Goal: Transaction & Acquisition: Purchase product/service

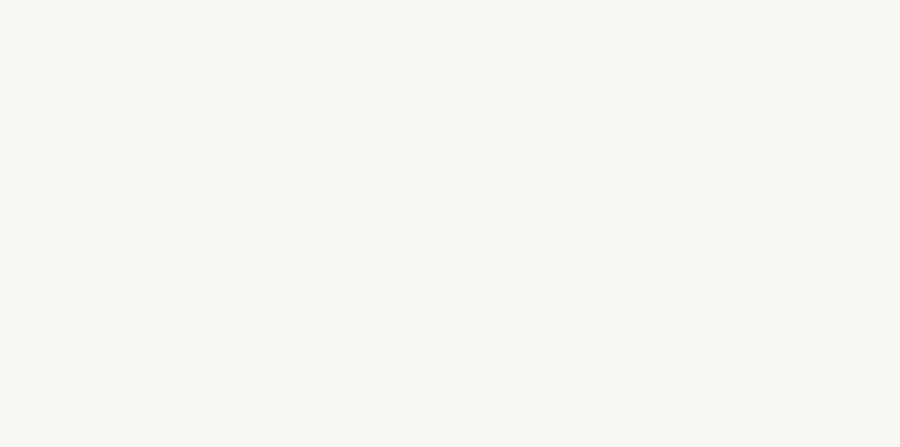
select select "DE"
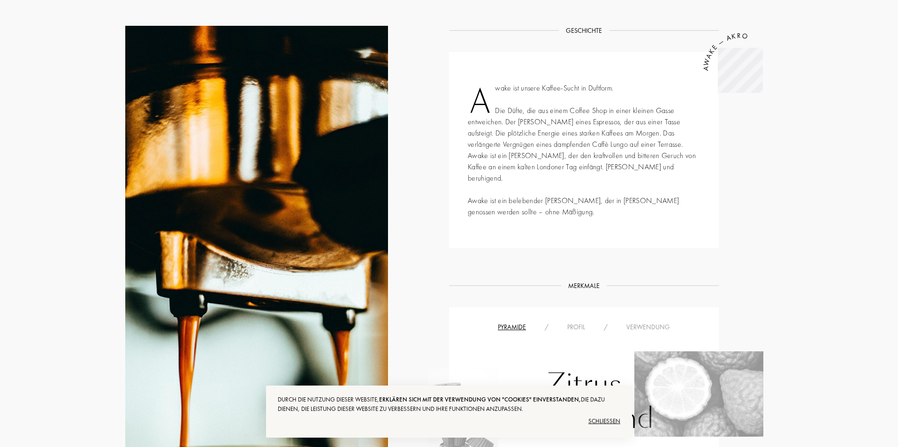
scroll to position [375, 0]
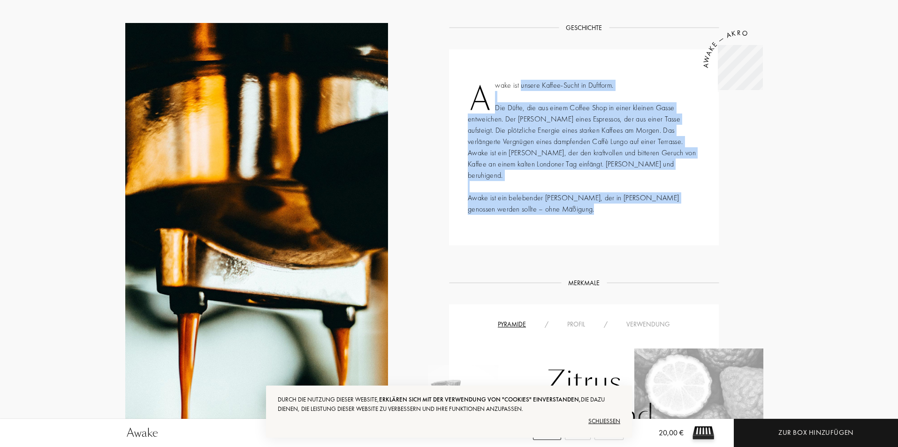
drag, startPoint x: 1255, startPoint y: 116, endPoint x: 709, endPoint y: 81, distance: 547.6
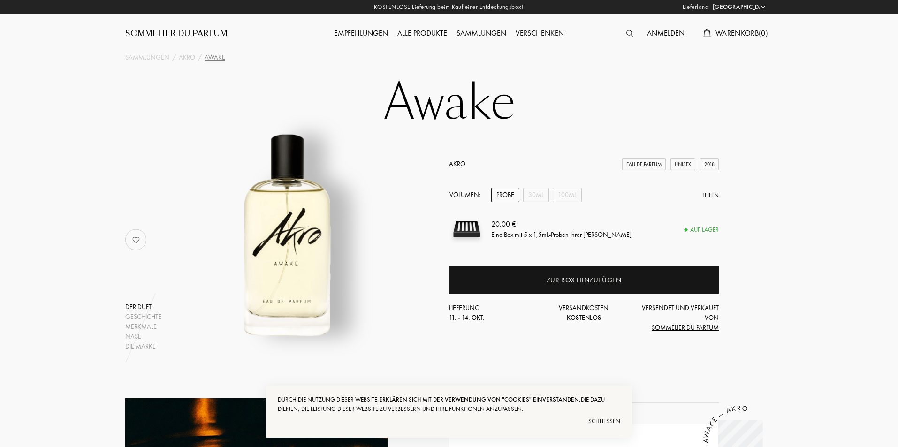
click at [534, 194] on div "30mL" at bounding box center [536, 195] width 26 height 15
click at [564, 198] on div "100mL" at bounding box center [566, 195] width 29 height 15
click at [541, 192] on div "30mL" at bounding box center [536, 195] width 26 height 15
drag, startPoint x: 506, startPoint y: 193, endPoint x: 498, endPoint y: 190, distance: 8.9
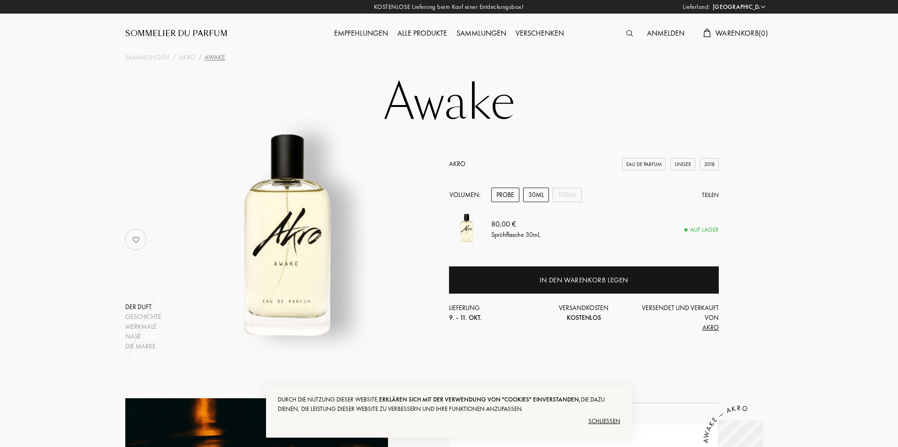
click at [504, 192] on div "Probe" at bounding box center [505, 195] width 28 height 15
click at [533, 198] on div "30mL" at bounding box center [536, 195] width 26 height 15
drag, startPoint x: 492, startPoint y: 224, endPoint x: 521, endPoint y: 216, distance: 29.8
click at [521, 216] on div "80,00 € Sprühflasche 30mL" at bounding box center [604, 229] width 227 height 35
click at [568, 199] on div "100mL" at bounding box center [566, 195] width 29 height 15
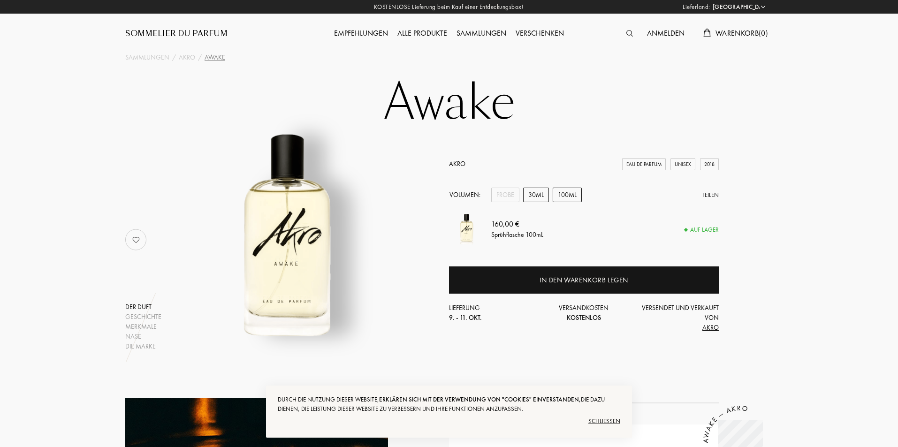
click at [536, 197] on div "30mL" at bounding box center [536, 195] width 26 height 15
click at [514, 196] on div "Probe" at bounding box center [505, 195] width 28 height 15
